Goal: Ask a question

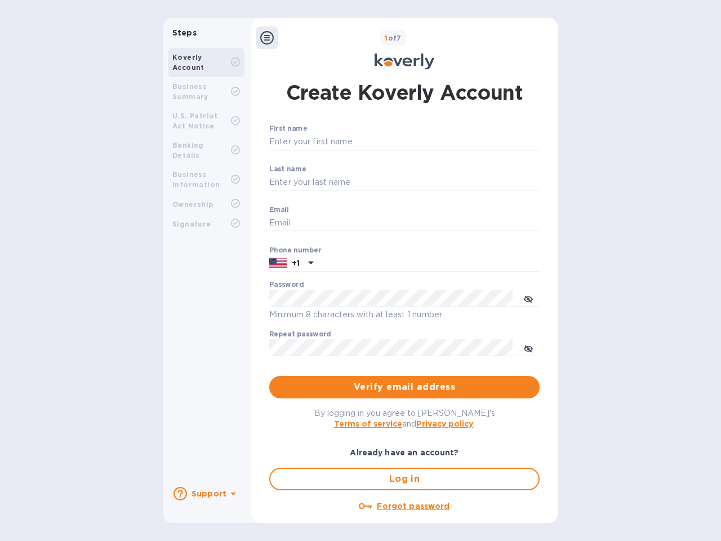
click at [206, 493] on b "Support" at bounding box center [209, 493] width 35 height 9
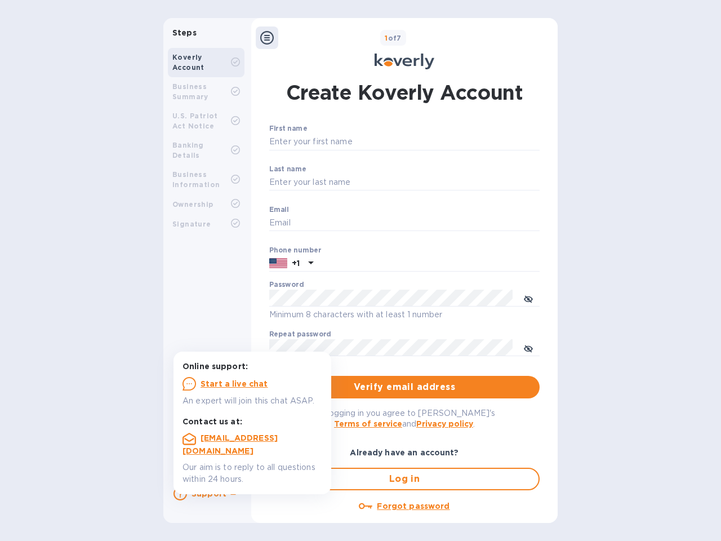
click at [180, 493] on icon at bounding box center [180, 494] width 14 height 14
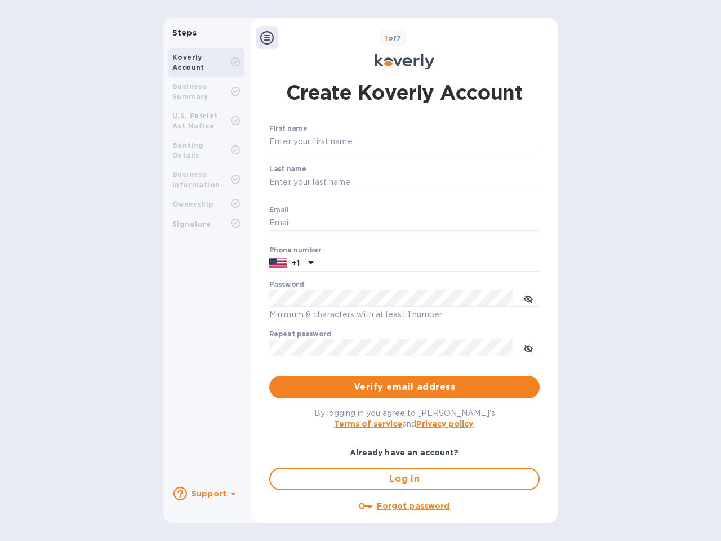
click at [231, 495] on icon at bounding box center [233, 493] width 6 height 3
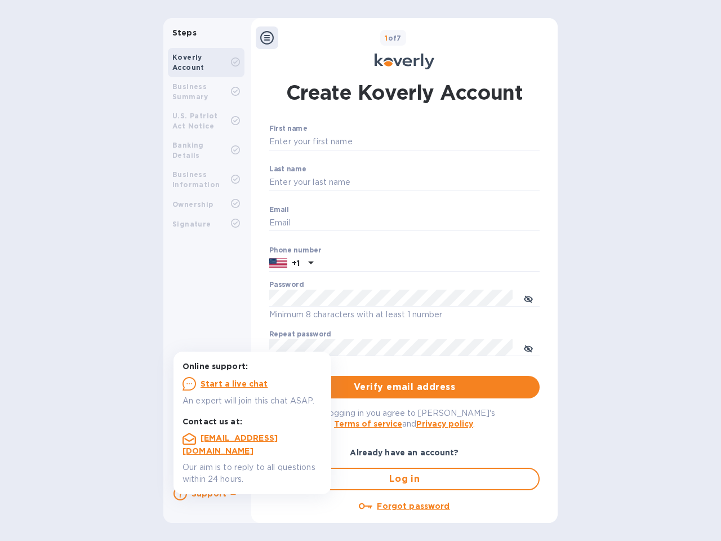
click at [267, 38] on icon at bounding box center [267, 38] width 14 height 14
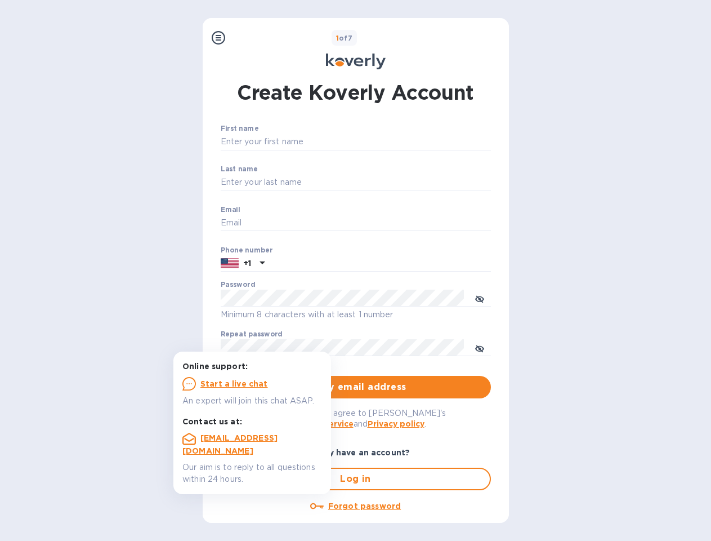
click at [402, 142] on input "First name" at bounding box center [356, 141] width 270 height 17
click at [402, 182] on input "Last name" at bounding box center [356, 182] width 270 height 17
click at [402, 223] on input "Email" at bounding box center [356, 223] width 270 height 17
click at [402, 264] on input "text" at bounding box center [380, 263] width 222 height 17
click at [291, 264] on input "text" at bounding box center [380, 263] width 222 height 17
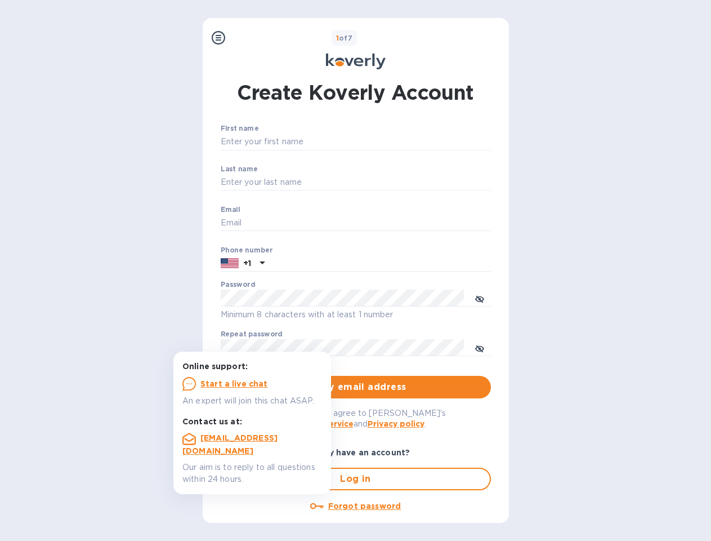
click at [309, 264] on input "text" at bounding box center [380, 263] width 222 height 17
